Goal: Task Accomplishment & Management: Use online tool/utility

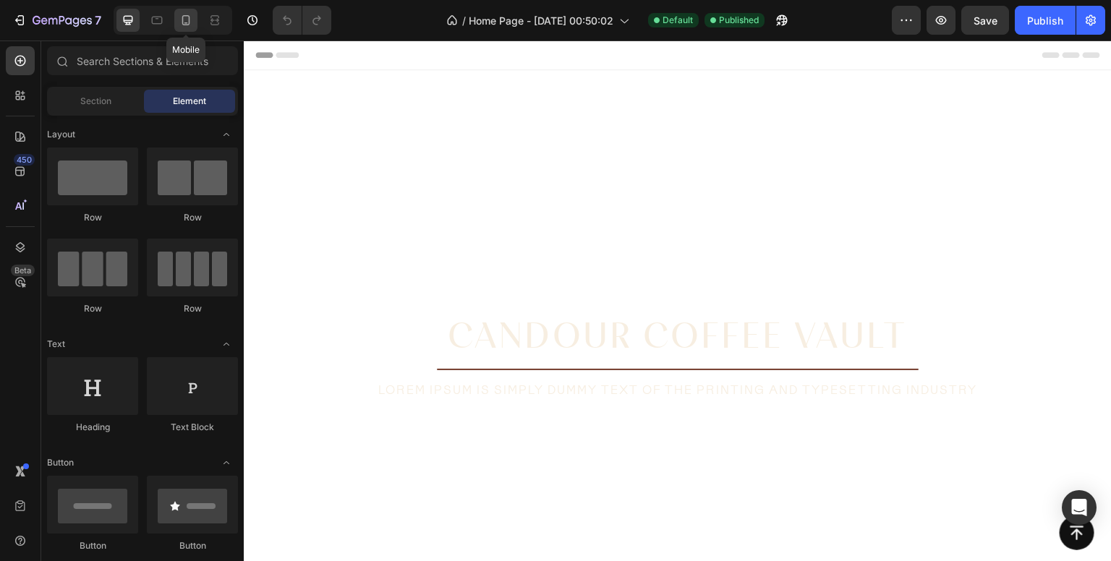
click at [188, 22] on icon at bounding box center [186, 20] width 14 height 14
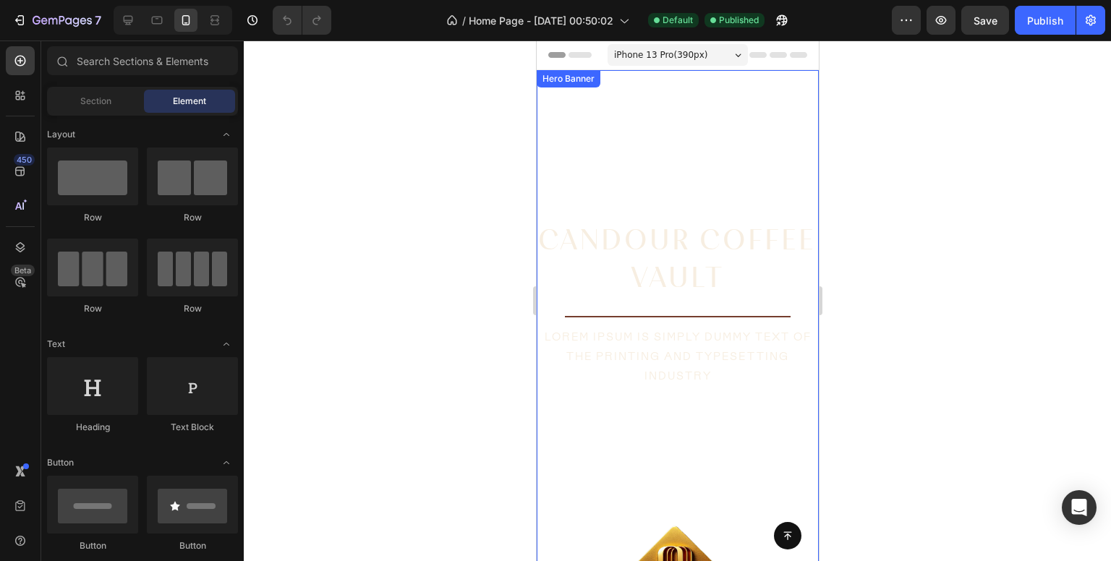
click at [648, 111] on video "Background Image" at bounding box center [677, 320] width 282 height 501
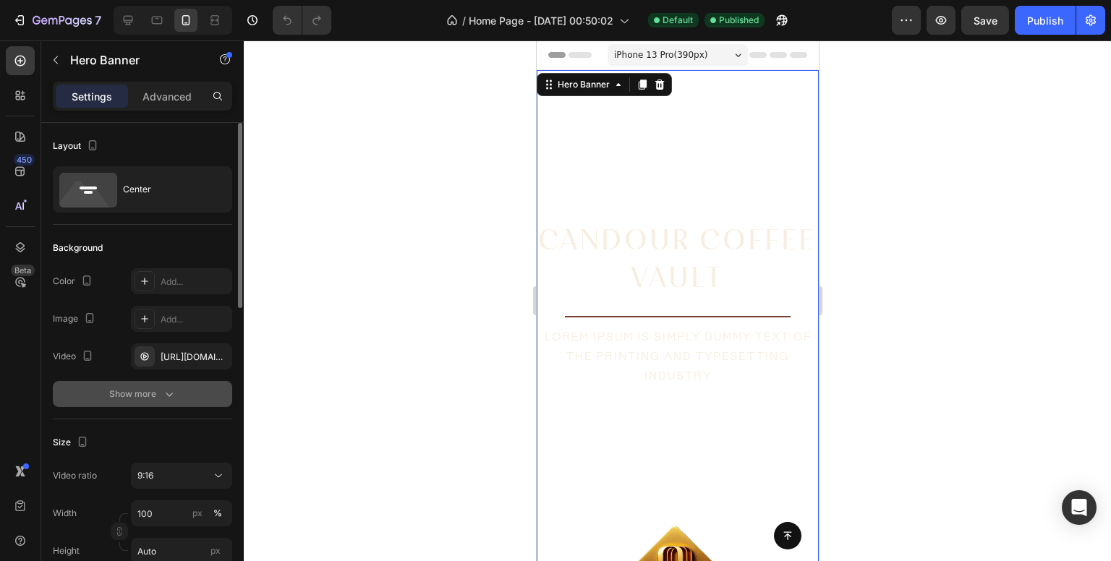
click at [171, 397] on icon "button" at bounding box center [169, 394] width 14 height 14
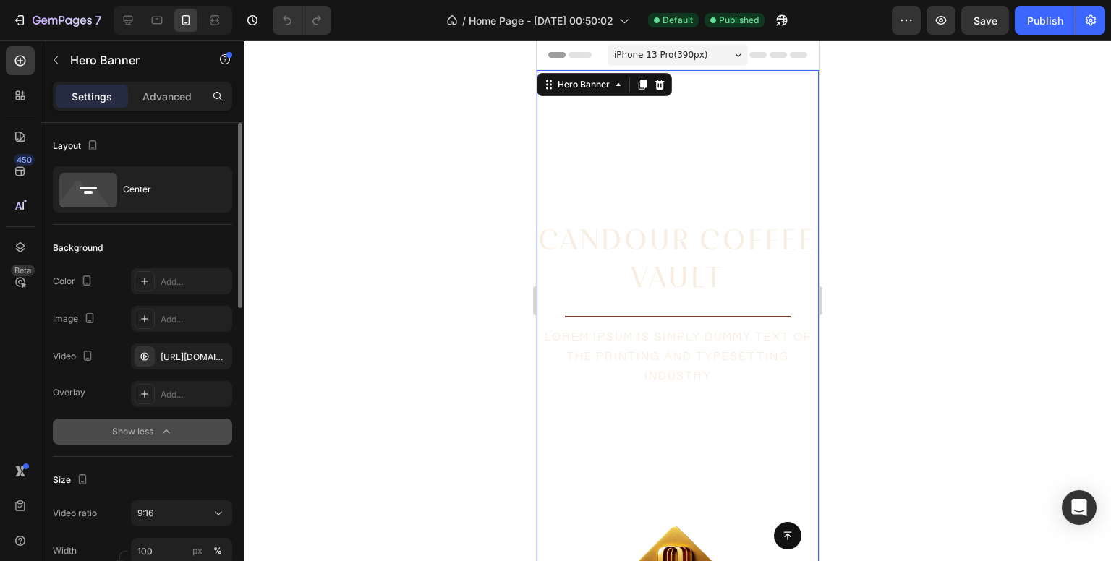
click at [140, 435] on div "Show less" at bounding box center [142, 432] width 61 height 14
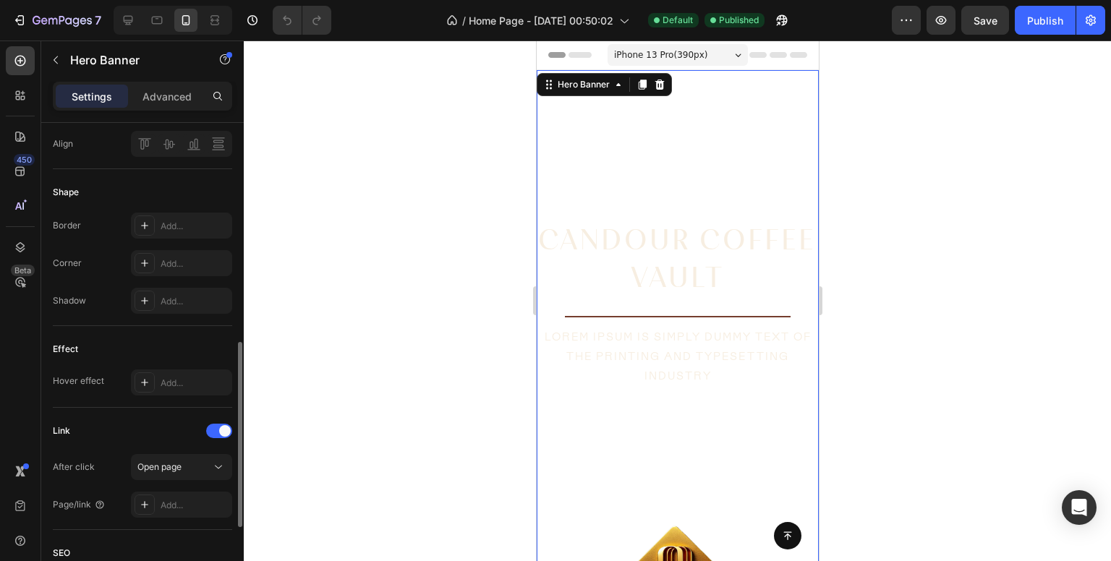
scroll to position [372, 0]
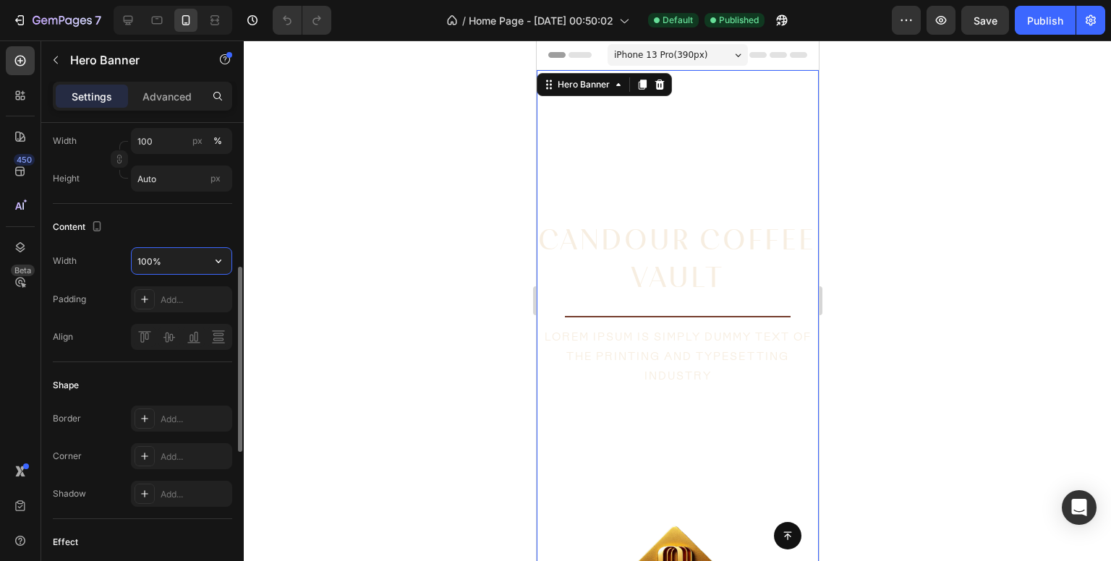
click at [193, 263] on input "100%" at bounding box center [182, 261] width 100 height 26
click at [112, 268] on div "Width 100%" at bounding box center [142, 260] width 179 height 27
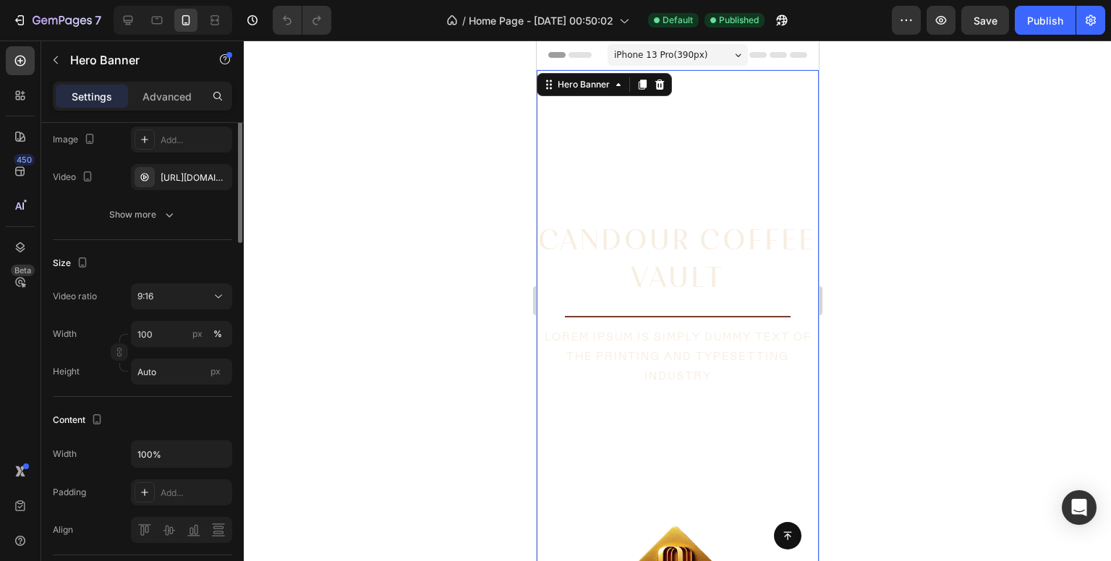
scroll to position [82, 0]
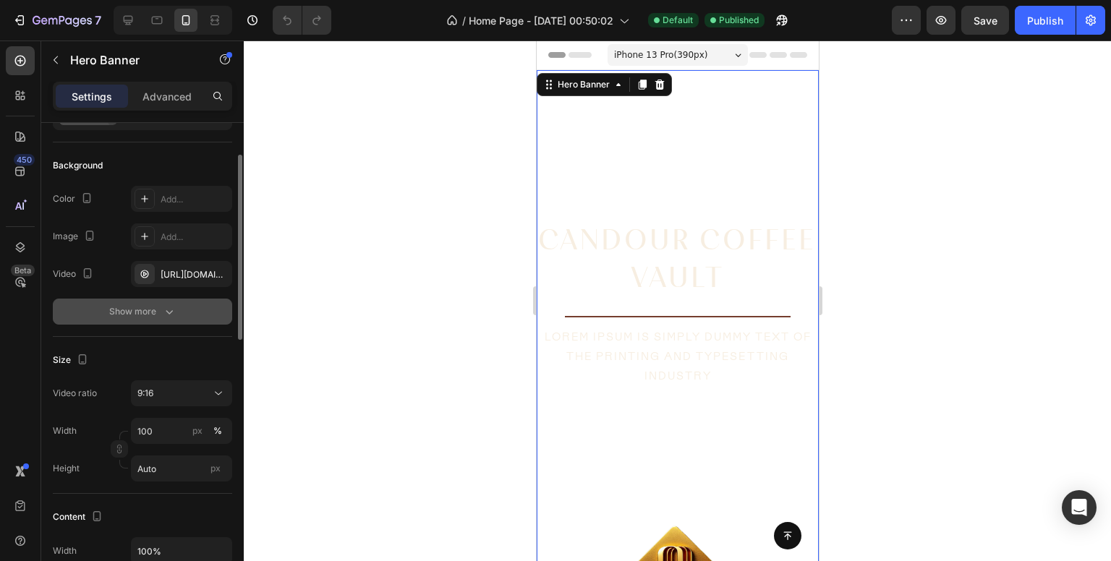
click at [116, 313] on div "Show more" at bounding box center [142, 312] width 67 height 14
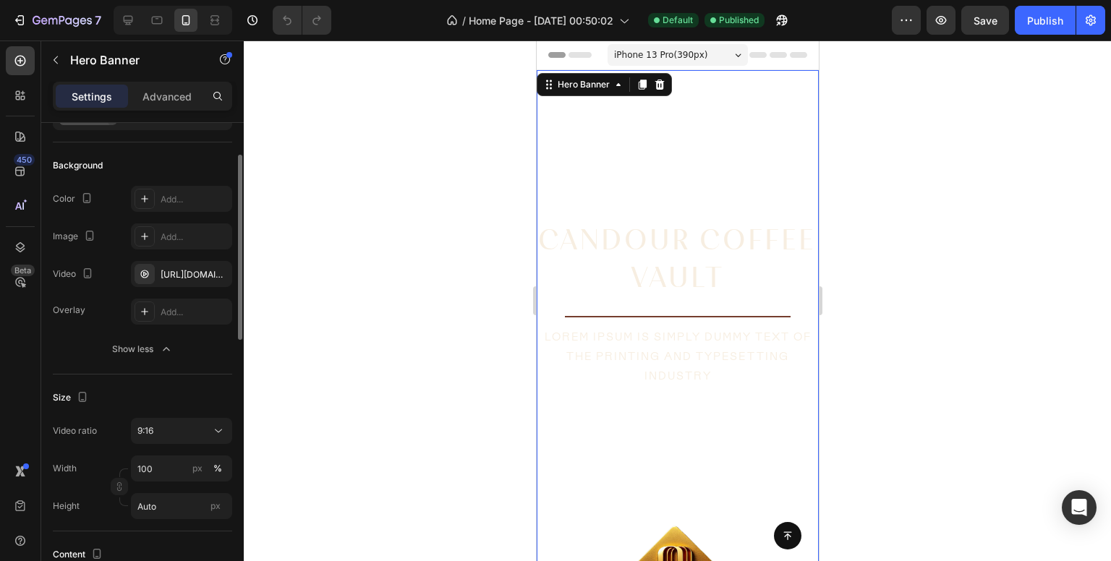
scroll to position [0, 0]
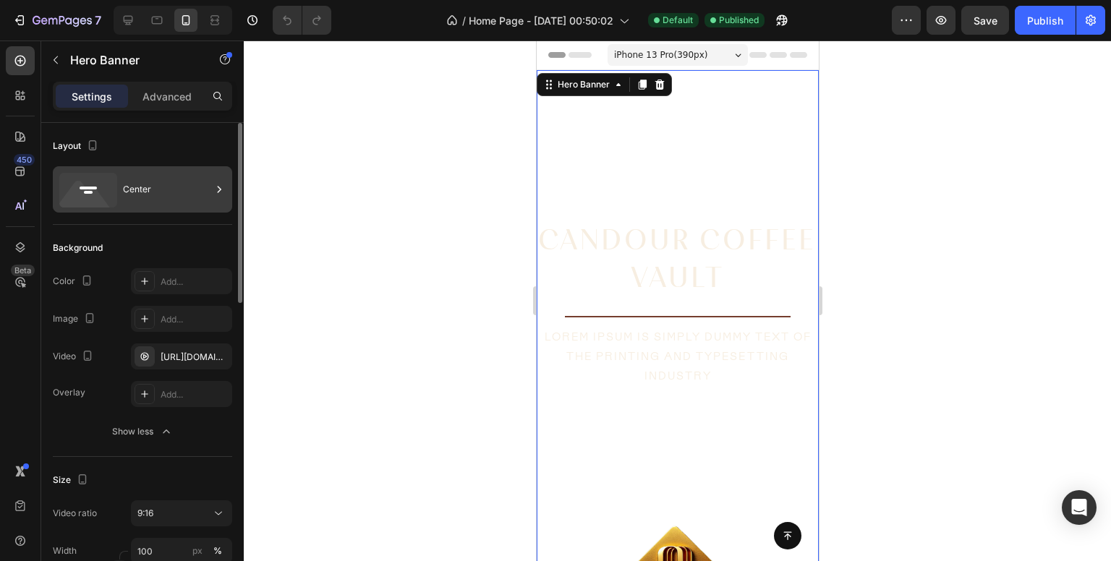
click at [174, 173] on div "Center" at bounding box center [167, 189] width 88 height 33
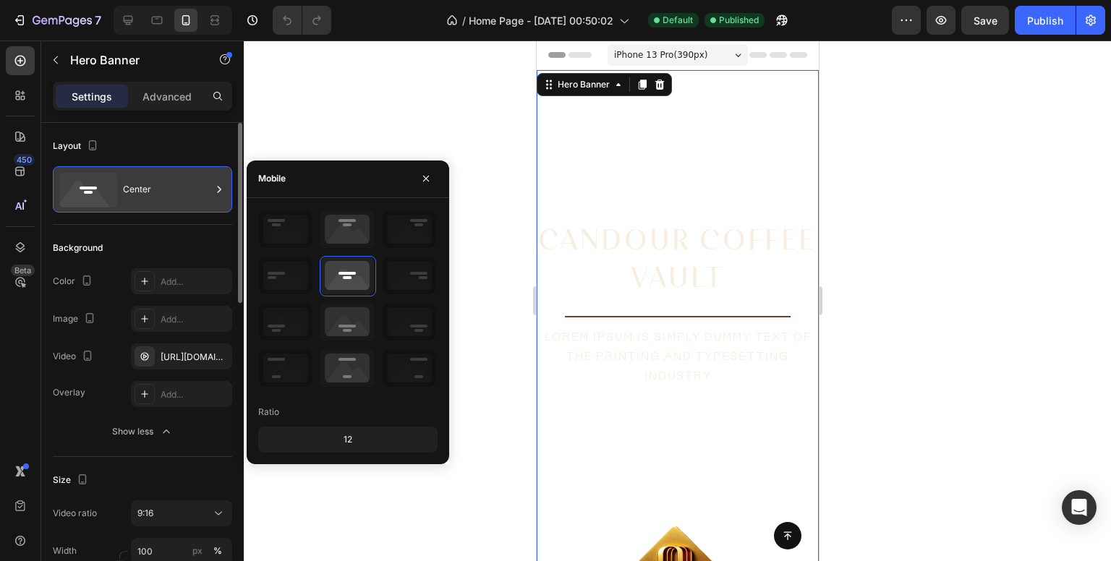
click at [174, 173] on div "Center" at bounding box center [167, 189] width 88 height 33
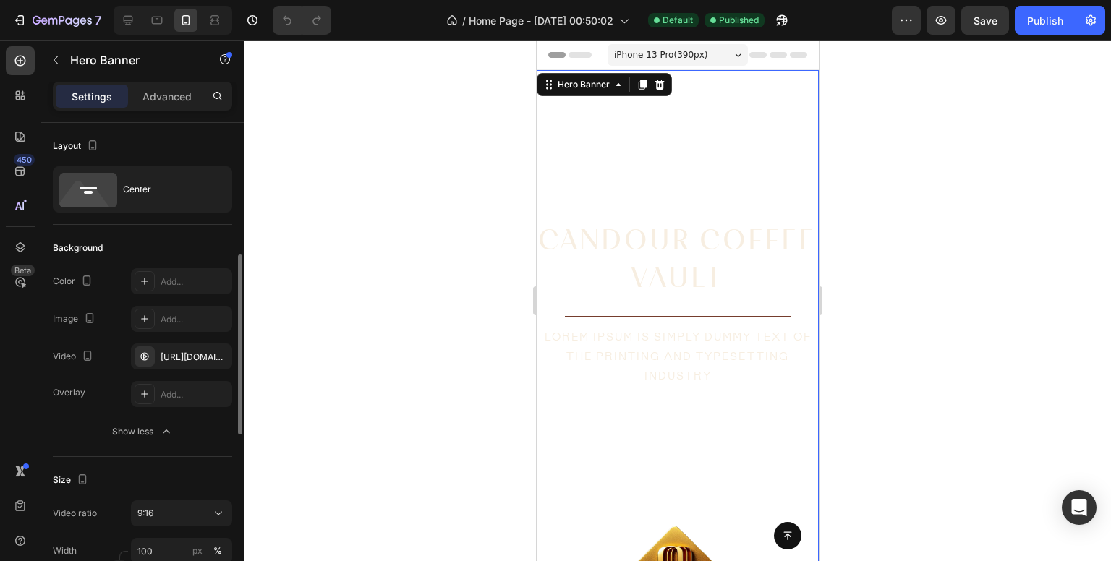
scroll to position [96, 0]
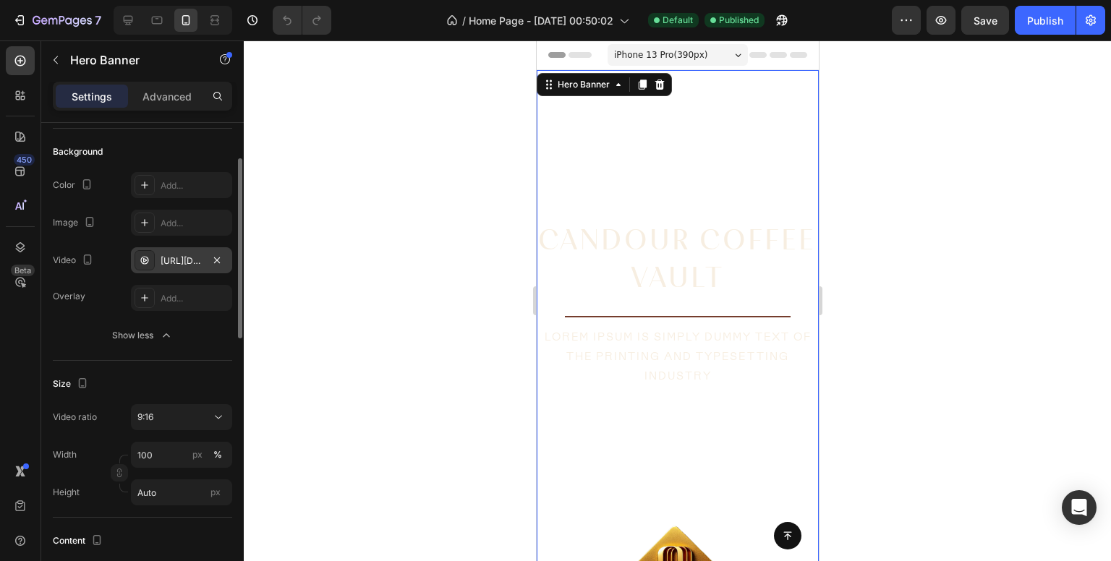
drag, startPoint x: 171, startPoint y: 257, endPoint x: 164, endPoint y: 263, distance: 8.2
click at [170, 260] on div "[URL][DOMAIN_NAME]" at bounding box center [182, 261] width 42 height 13
click at [96, 310] on div "Overlay Add... Show less" at bounding box center [142, 317] width 179 height 64
click at [184, 420] on div "9:16" at bounding box center [174, 417] width 74 height 13
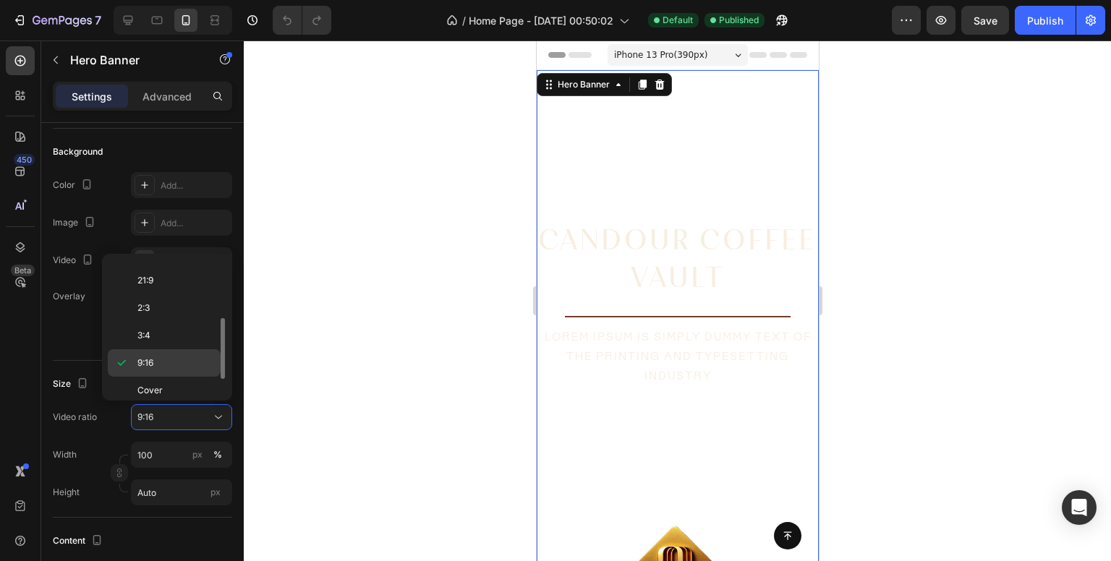
scroll to position [163, 0]
click at [176, 357] on p "Cover" at bounding box center [175, 357] width 77 height 13
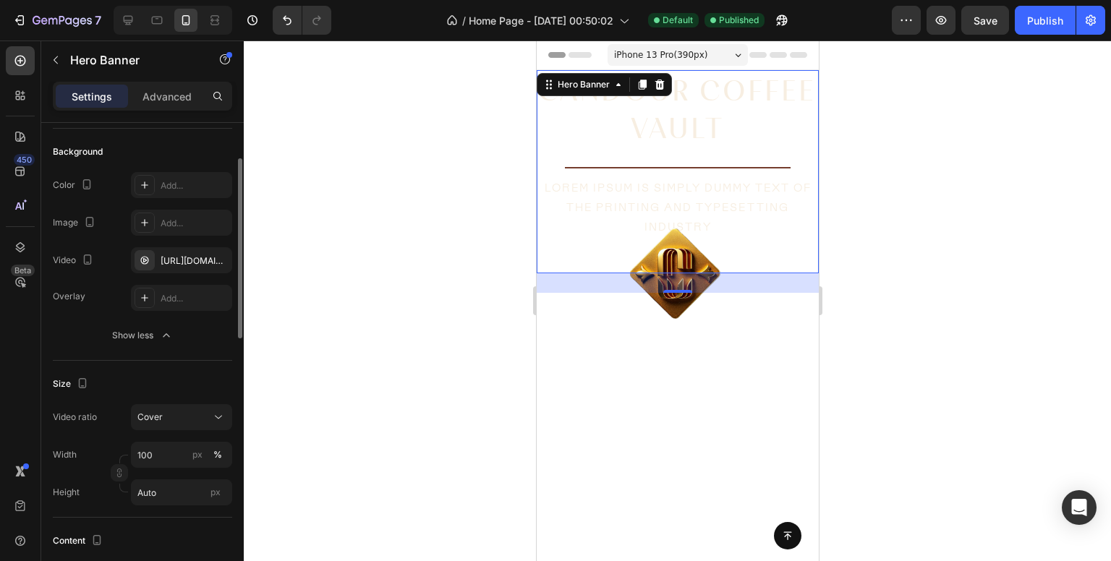
click at [171, 402] on div "Size Video ratio Cover Width 100 px % Height Auto px" at bounding box center [142, 439] width 179 height 157
click at [171, 420] on div "Cover" at bounding box center [174, 417] width 74 height 13
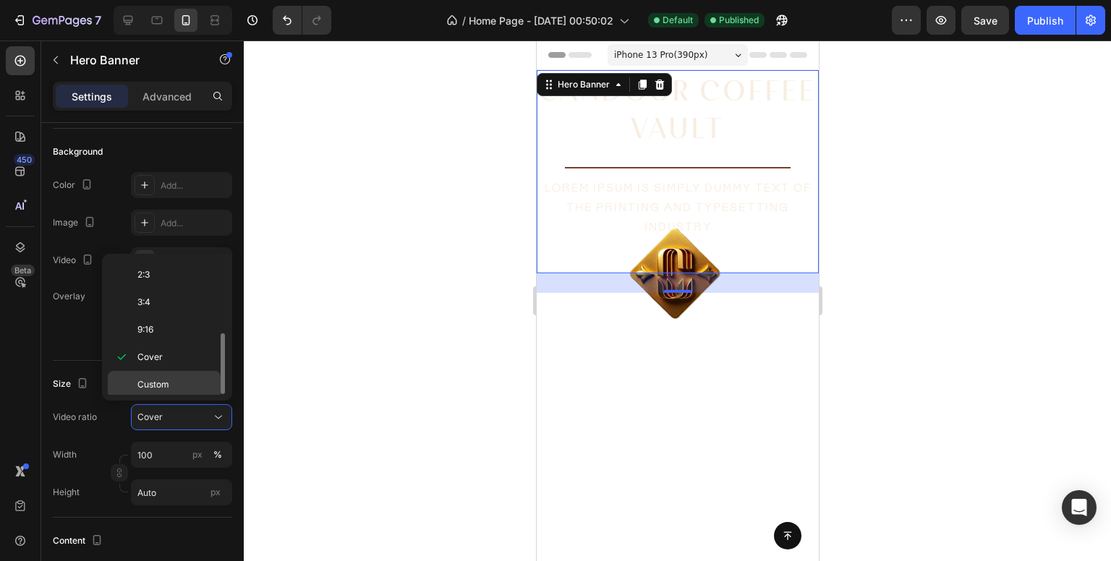
click at [168, 388] on div "Custom" at bounding box center [164, 384] width 113 height 27
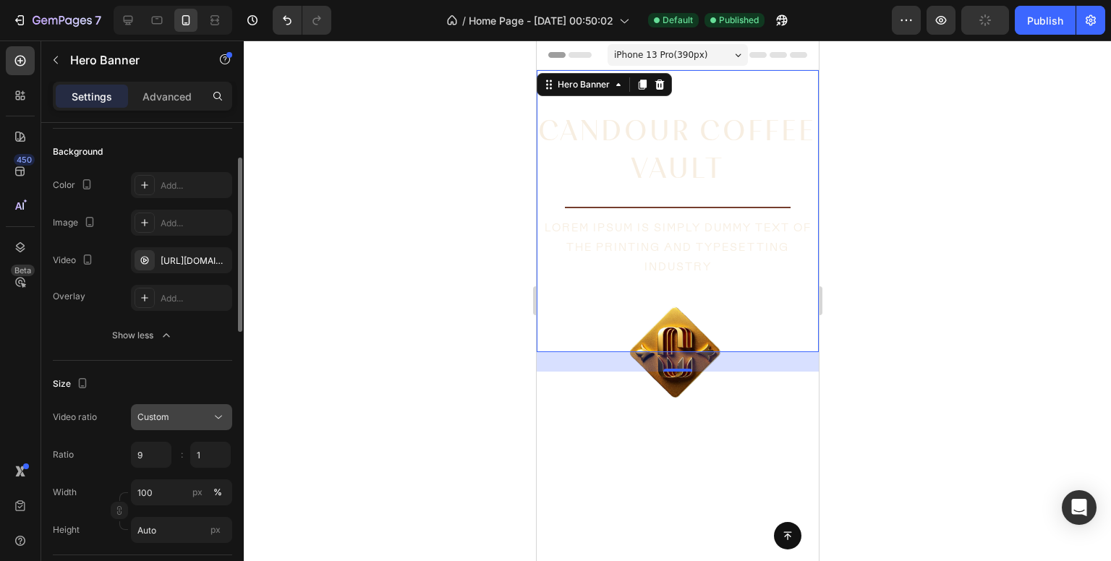
type input "9"
click at [179, 423] on div "Custom" at bounding box center [181, 417] width 88 height 14
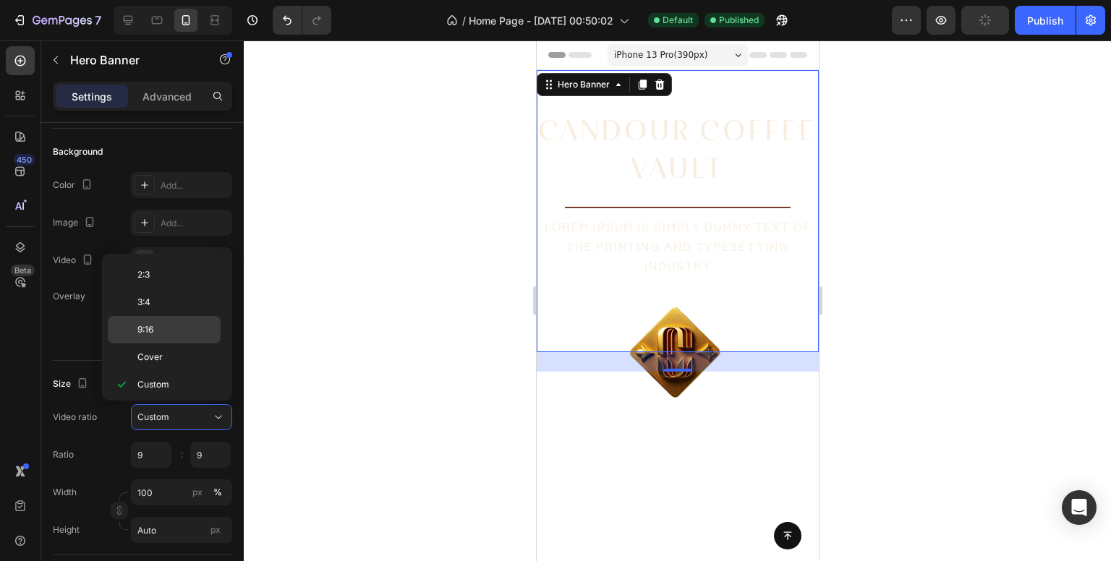
click at [208, 344] on div "9:16" at bounding box center [164, 357] width 113 height 27
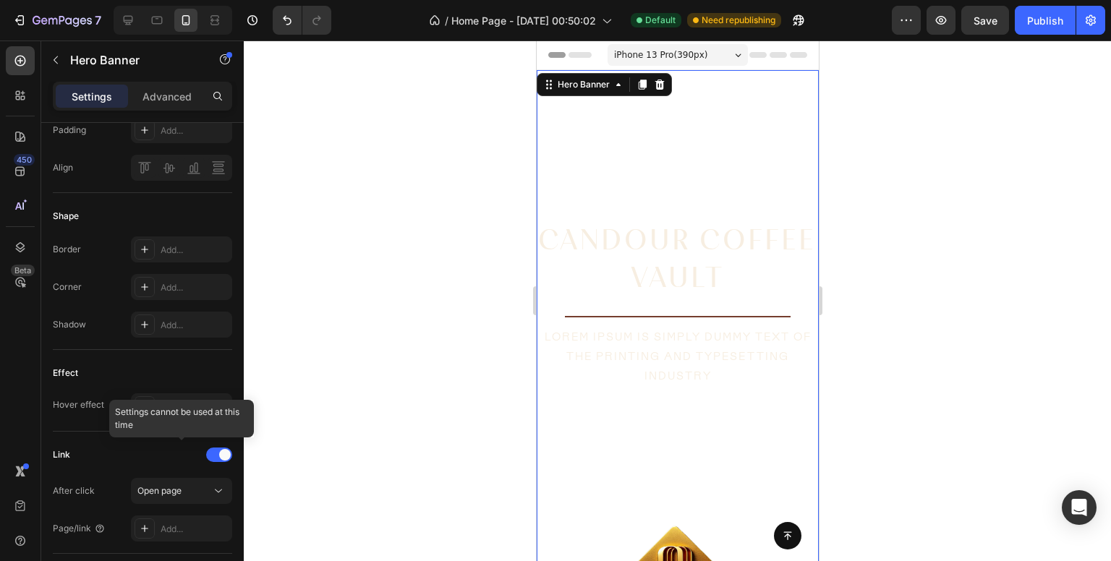
scroll to position [96, 0]
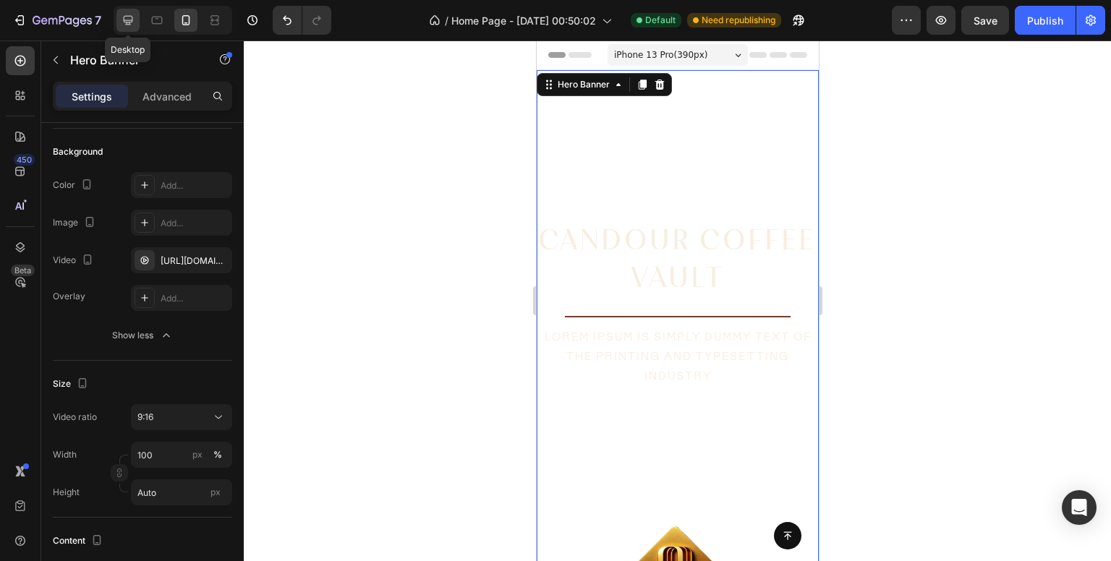
click at [132, 12] on div at bounding box center [127, 20] width 23 height 23
type input "Auto"
type input "800"
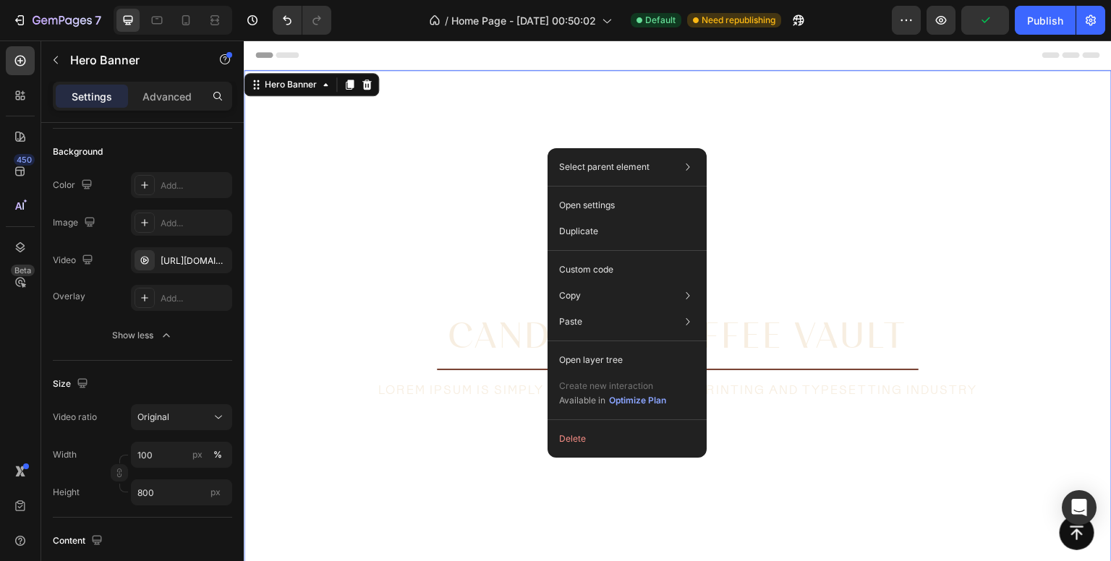
click at [474, 151] on div "Candour Coffee Vault Heading Title Line Lorem Ipsum is simply dummy text of the…" at bounding box center [678, 244] width 602 height 349
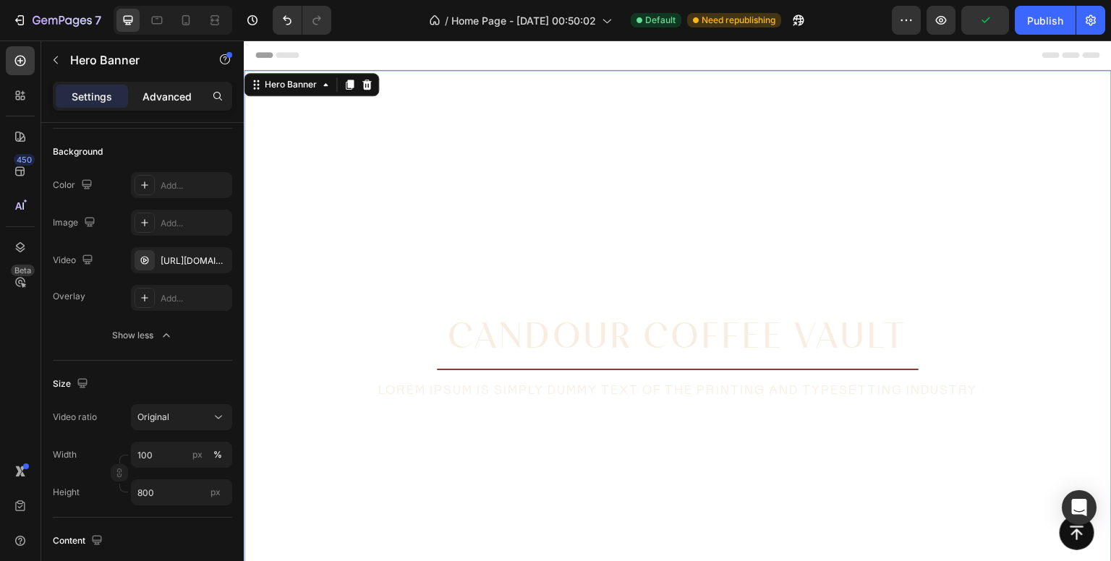
click at [169, 93] on p "Advanced" at bounding box center [166, 96] width 49 height 15
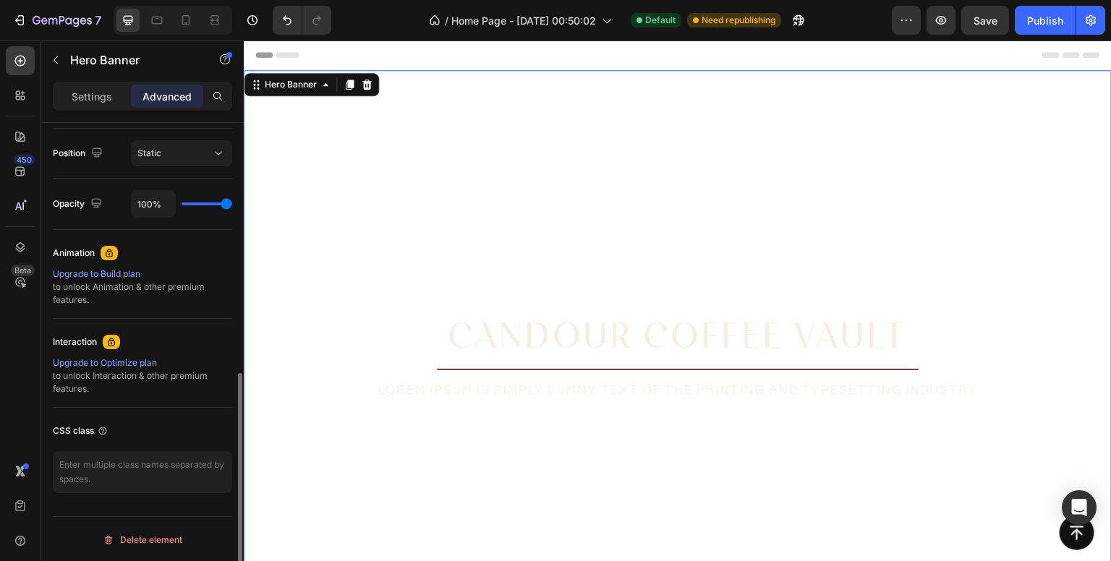
scroll to position [40, 0]
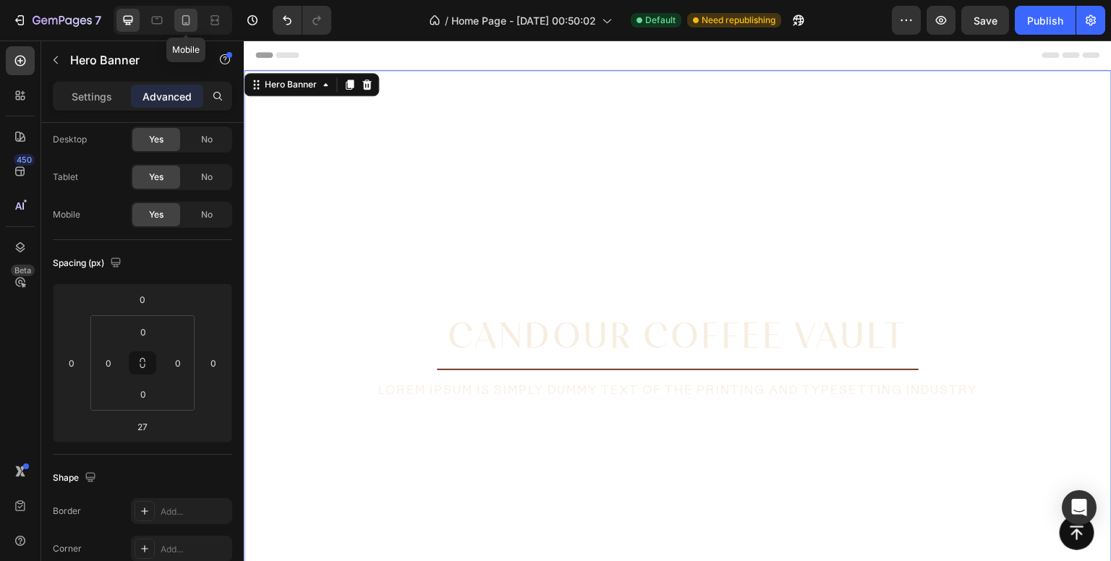
click at [192, 19] on icon at bounding box center [186, 20] width 14 height 14
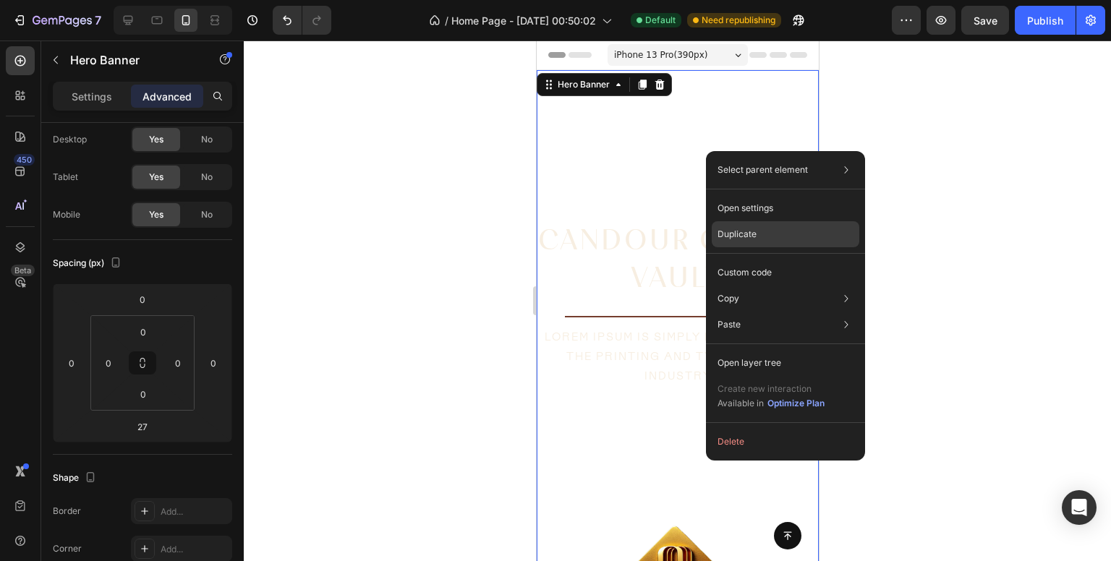
click at [744, 260] on div "Duplicate" at bounding box center [786, 273] width 148 height 26
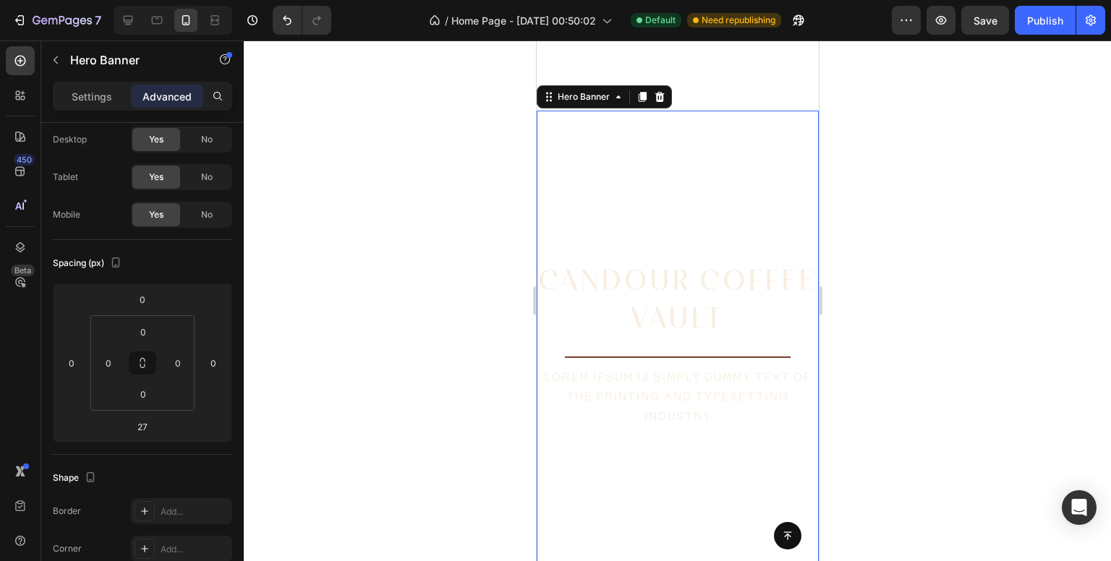
scroll to position [480, 0]
click at [685, 162] on video "Background Image" at bounding box center [677, 361] width 282 height 501
click at [216, 140] on div "No" at bounding box center [207, 139] width 48 height 23
click at [210, 180] on span "No" at bounding box center [207, 177] width 12 height 13
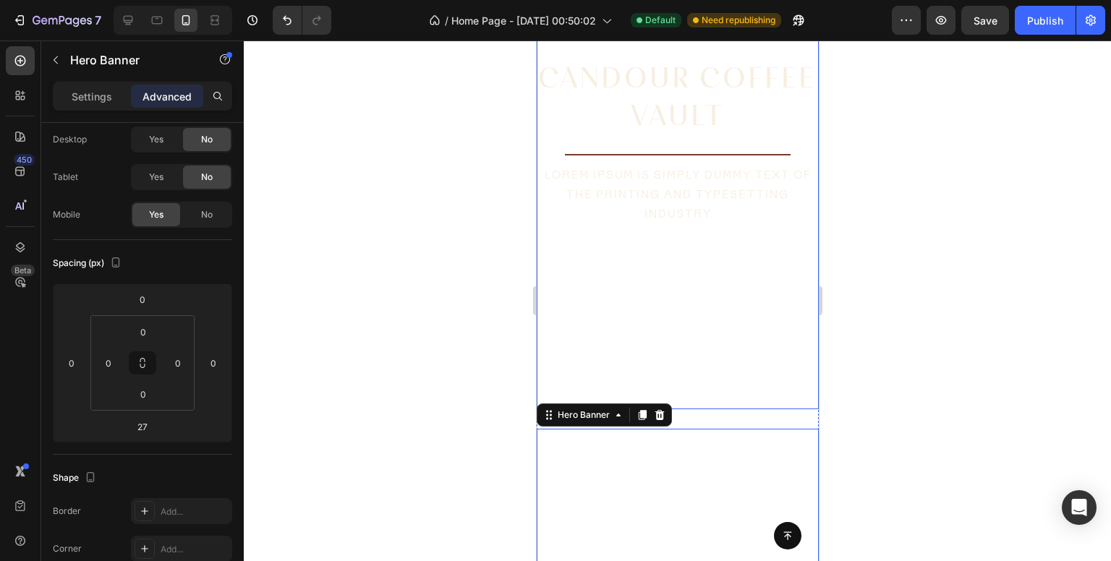
scroll to position [95, 0]
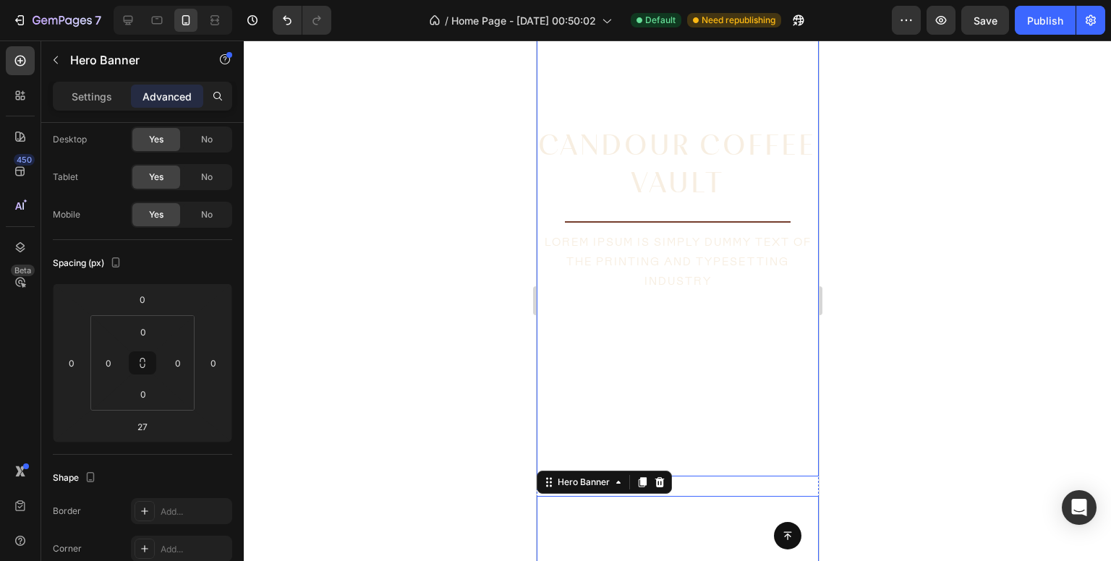
click at [727, 45] on video "Background Image" at bounding box center [677, 225] width 282 height 501
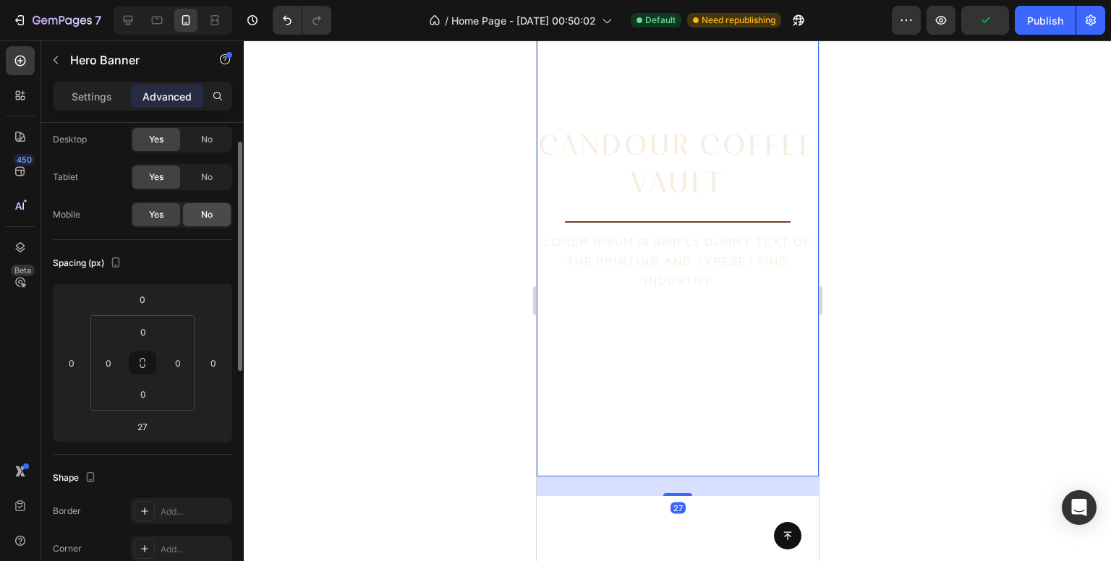
click at [199, 213] on div "No" at bounding box center [207, 214] width 48 height 23
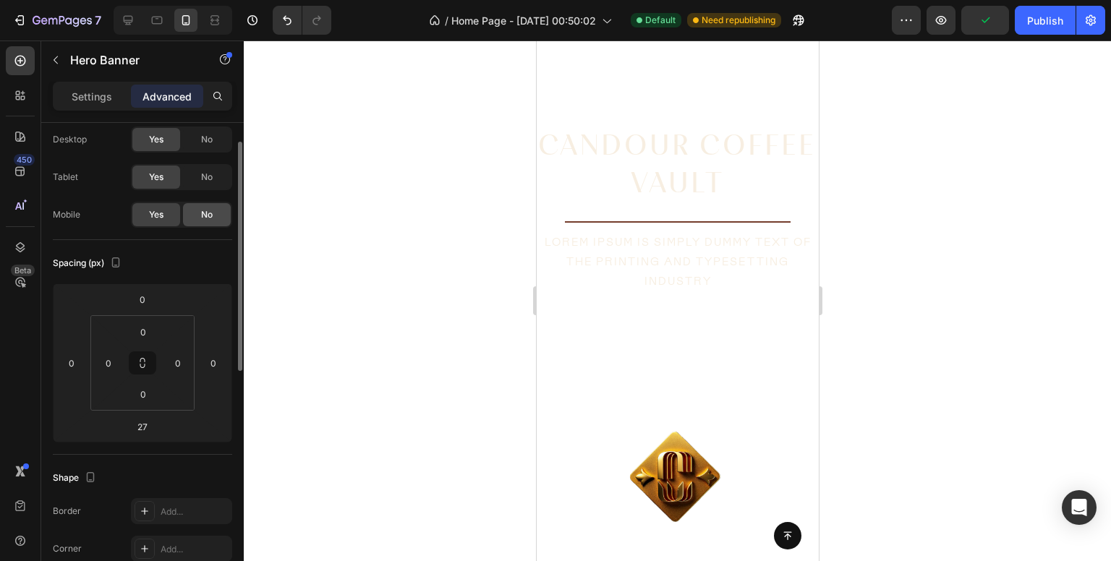
scroll to position [0, 0]
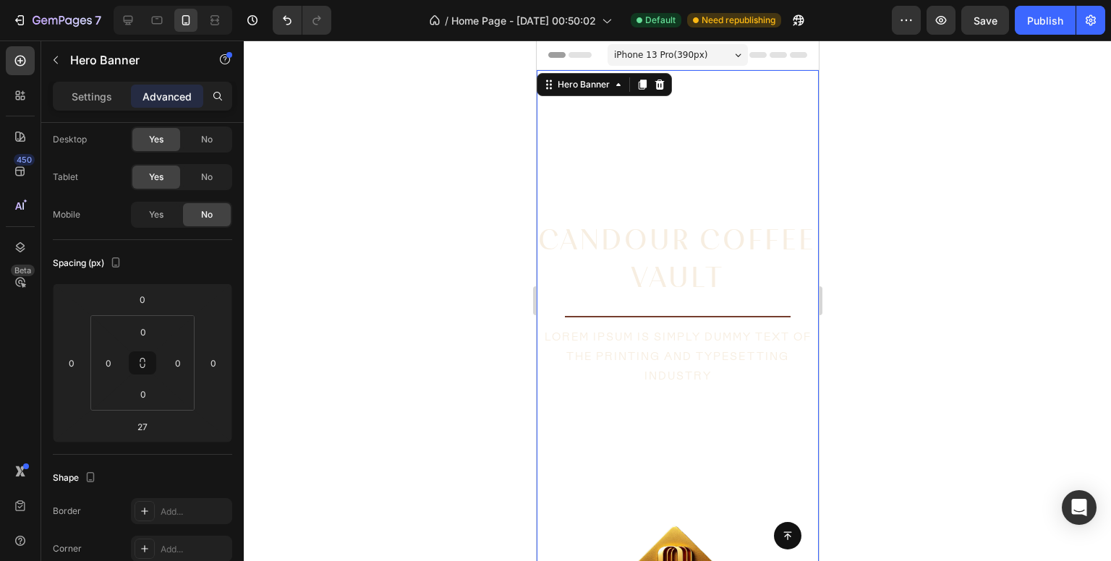
click at [668, 148] on video "Background Image" at bounding box center [677, 320] width 282 height 501
click at [75, 99] on p "Settings" at bounding box center [92, 96] width 41 height 15
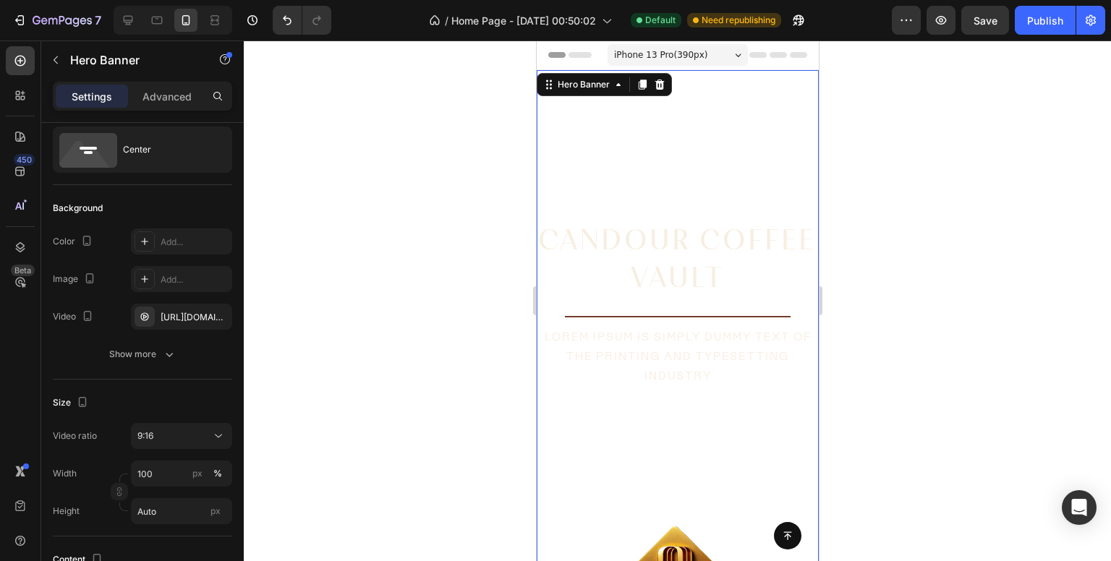
click at [448, 209] on div at bounding box center [677, 301] width 867 height 521
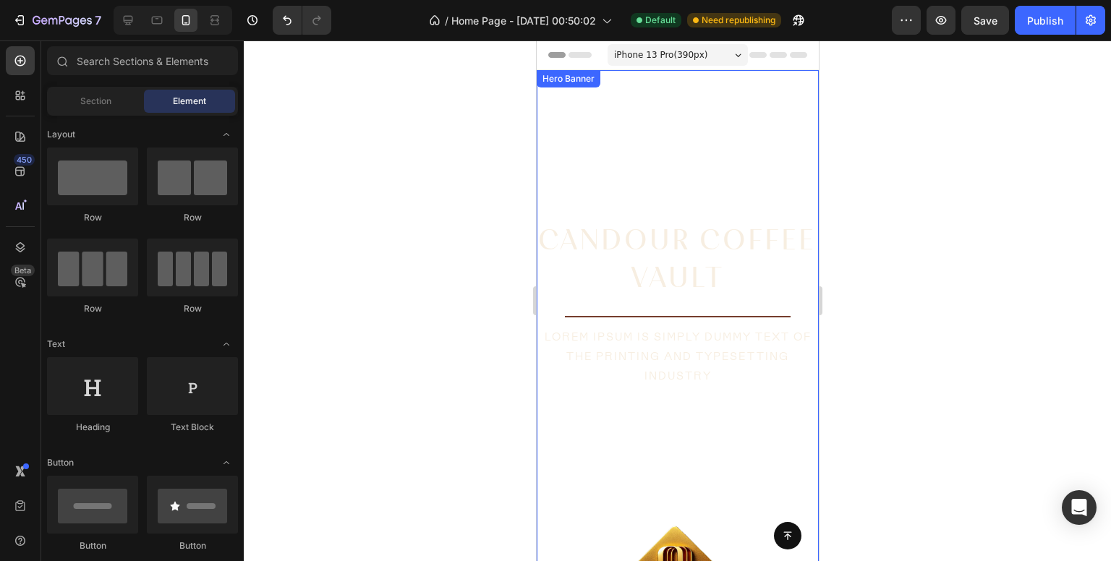
click at [732, 172] on video "Background Image" at bounding box center [677, 320] width 282 height 501
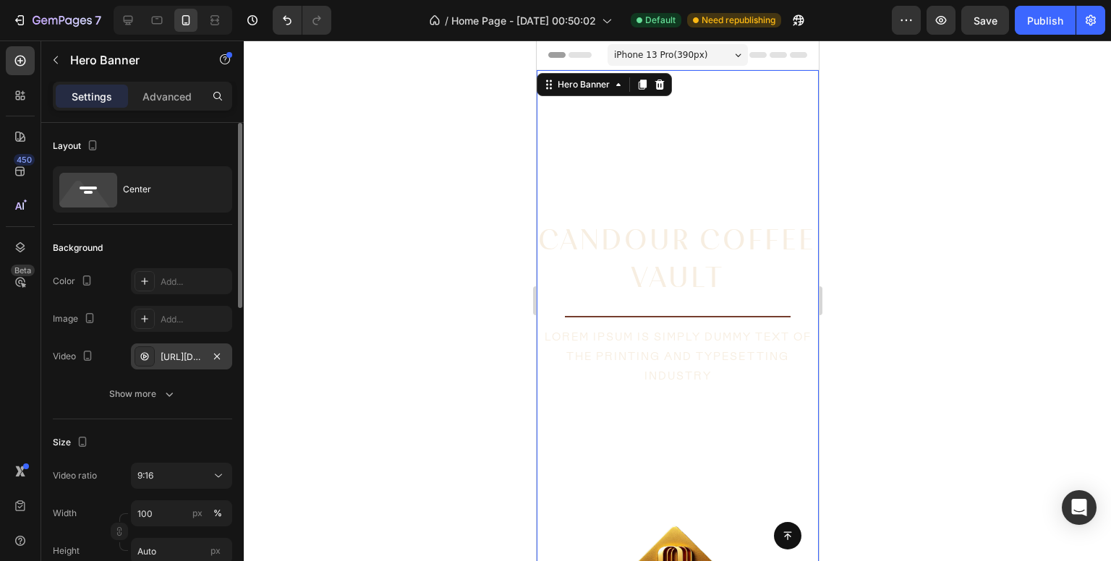
click at [179, 359] on div "[URL][DOMAIN_NAME]" at bounding box center [182, 357] width 42 height 13
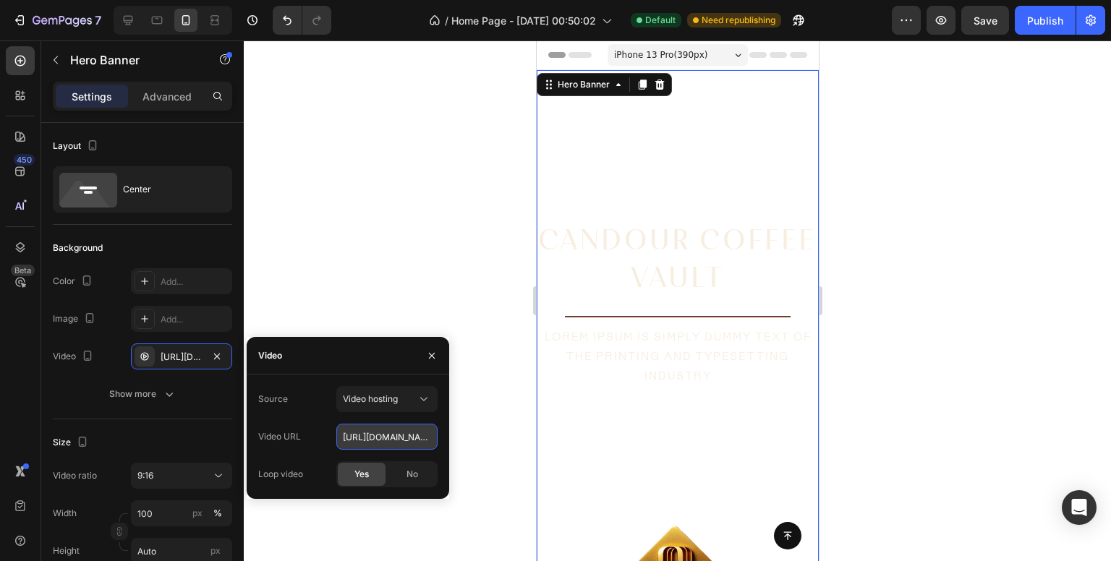
click at [379, 440] on input "[URL][DOMAIN_NAME]" at bounding box center [386, 437] width 101 height 26
paste input "1e244ca23ab2491ebaedc8ff1dd2a1b"
type input "[URL][DOMAIN_NAME]"
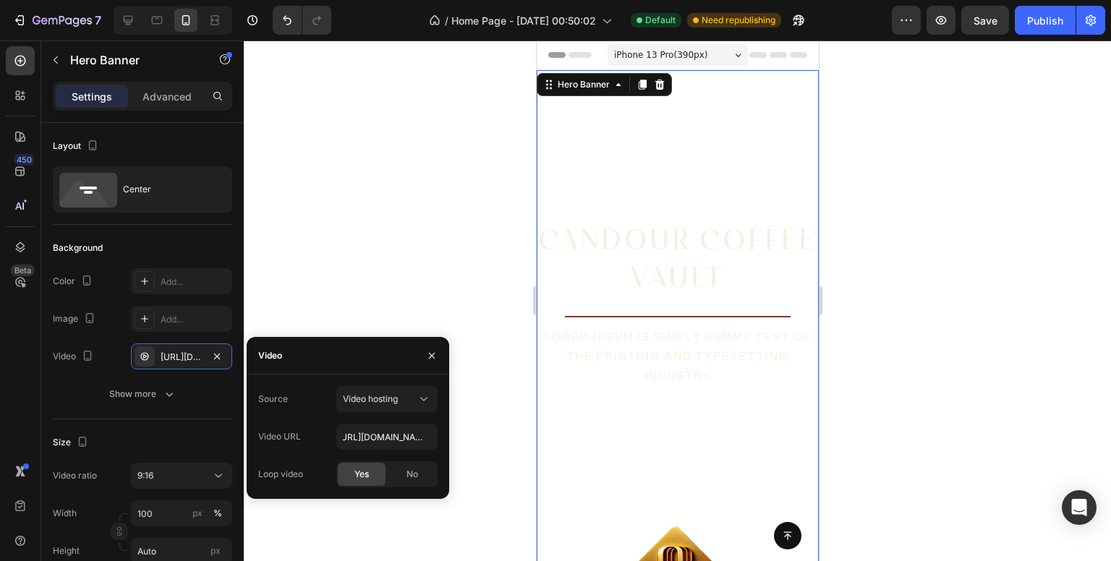
click at [320, 429] on div "Video URL [URL][DOMAIN_NAME]" at bounding box center [347, 437] width 179 height 26
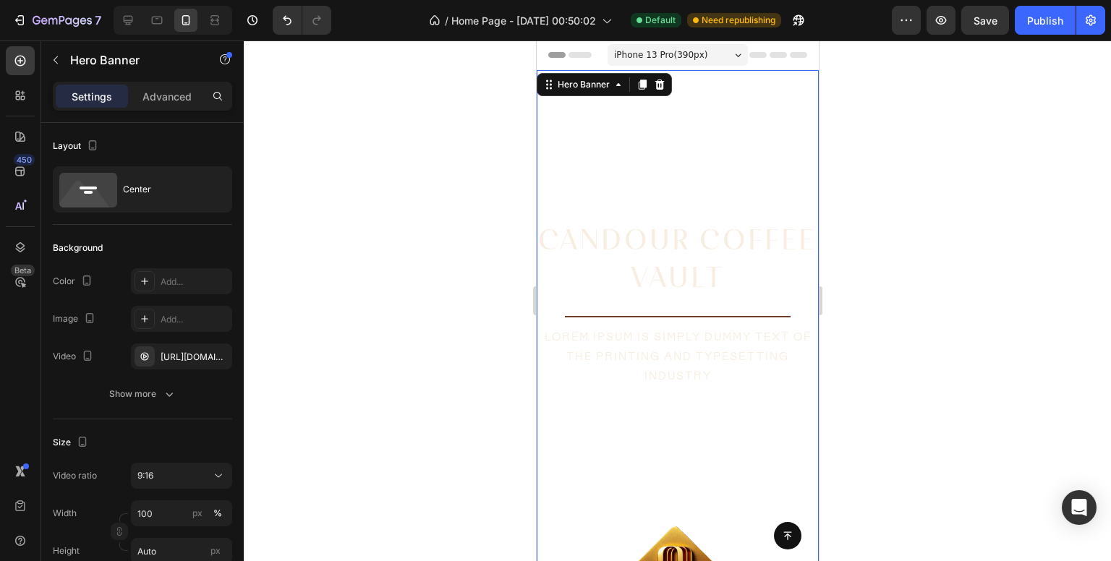
click at [434, 316] on div at bounding box center [677, 301] width 867 height 521
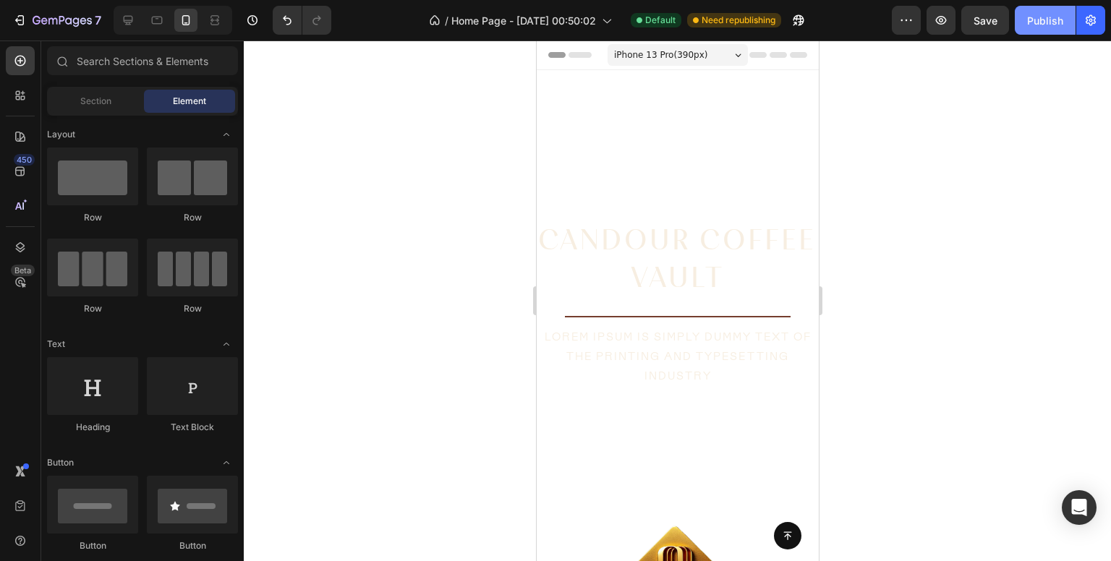
click at [1052, 21] on div "Publish" at bounding box center [1045, 20] width 36 height 15
click at [660, 219] on h1 "Candour Coffee Vault" at bounding box center [677, 258] width 282 height 78
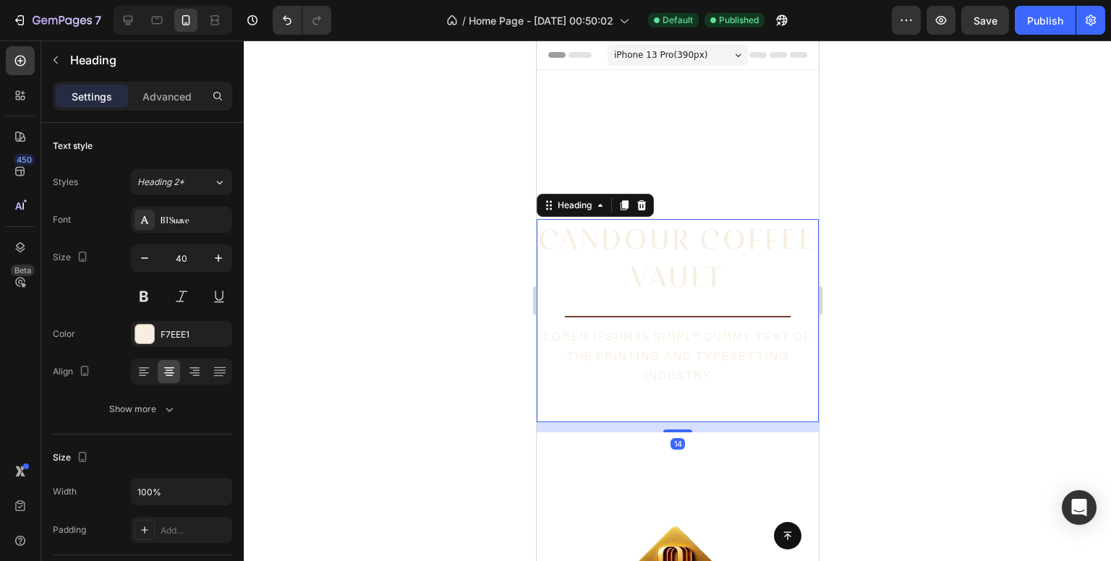
click at [658, 241] on h1 "Candour Coffee Vault" at bounding box center [677, 258] width 282 height 78
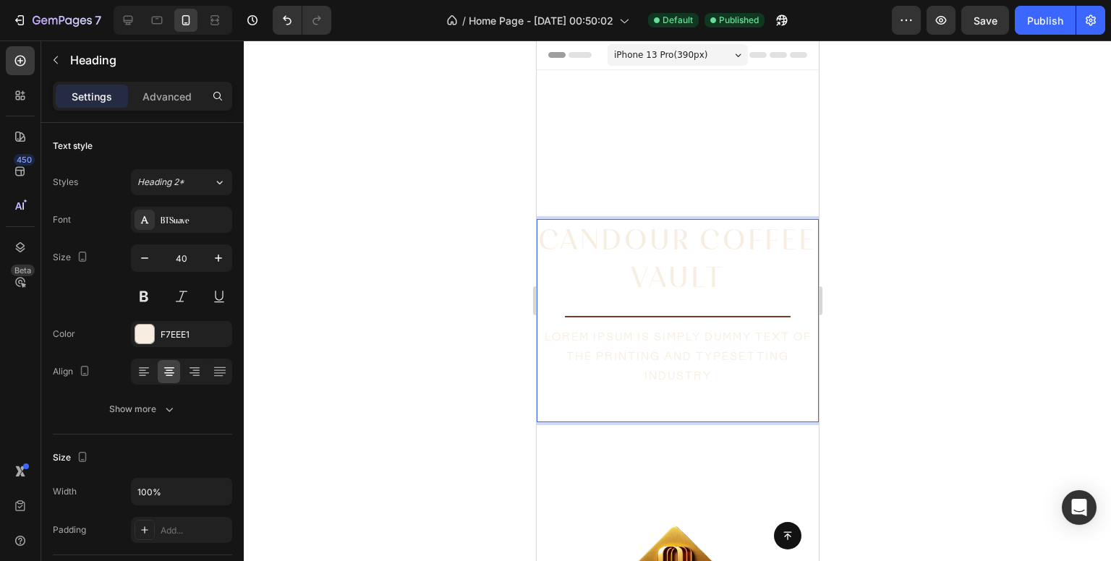
click at [746, 232] on p "Candour Coffee Vault" at bounding box center [676, 258] width 279 height 75
click at [1033, 13] on div "Publish" at bounding box center [1045, 20] width 36 height 15
